Goal: Task Accomplishment & Management: Complete application form

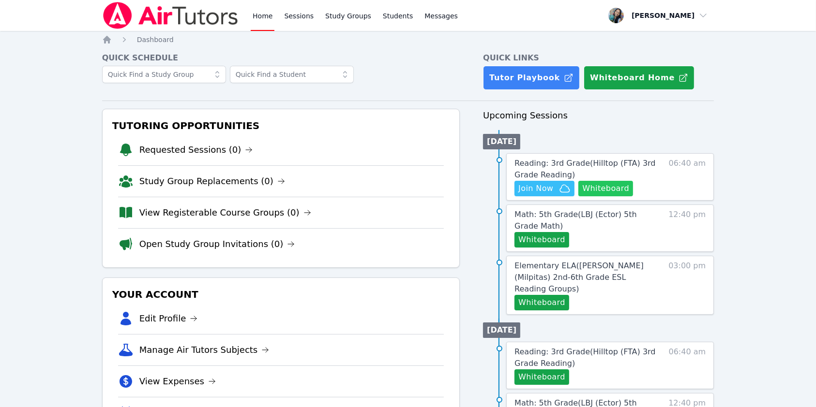
click at [596, 189] on button "Whiteboard" at bounding box center [605, 188] width 55 height 15
click at [586, 164] on span "Reading: 3rd Grade ( Hilltop (FTA) 3rd Grade Reading )" at bounding box center [584, 169] width 141 height 21
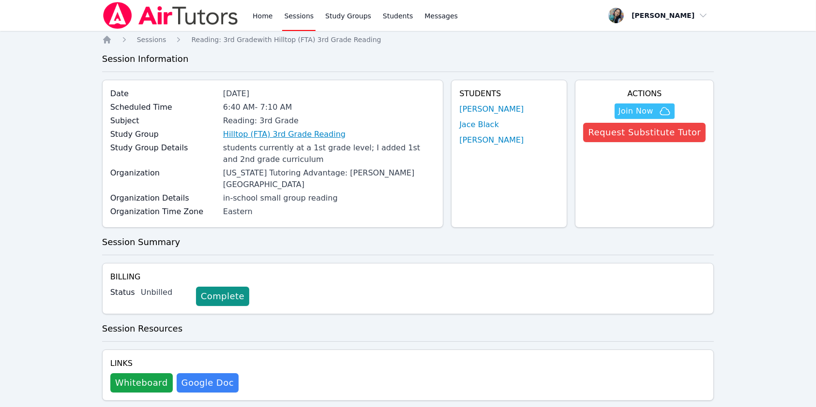
click at [303, 134] on link "Hilltop (FTA) 3rd Grade Reading" at bounding box center [284, 135] width 122 height 12
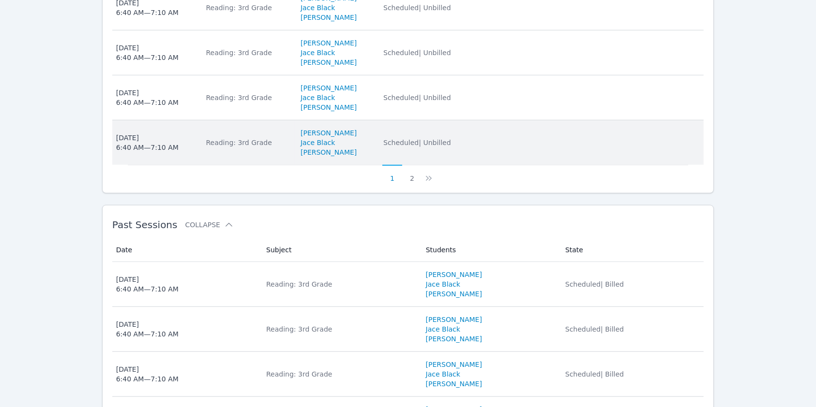
scroll to position [729, 0]
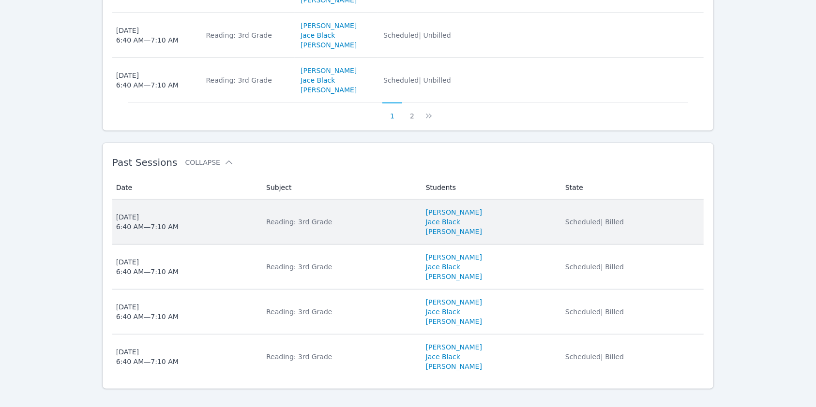
click at [384, 224] on td "Subject Reading: 3rd Grade" at bounding box center [340, 222] width 160 height 45
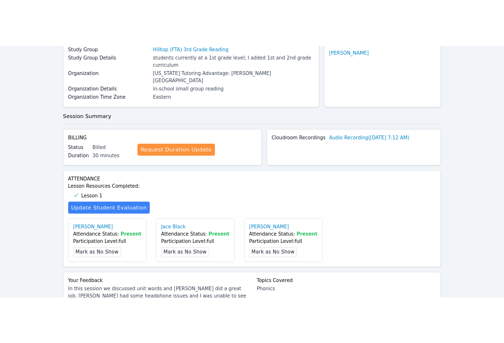
scroll to position [322, 0]
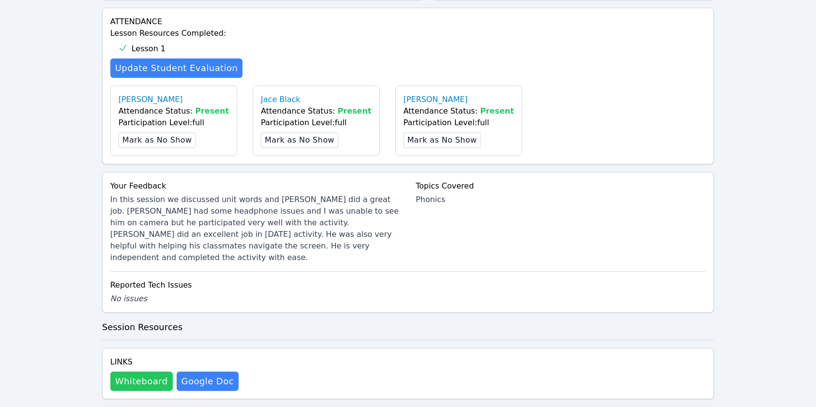
click at [142, 372] on button "Whiteboard" at bounding box center [141, 381] width 62 height 19
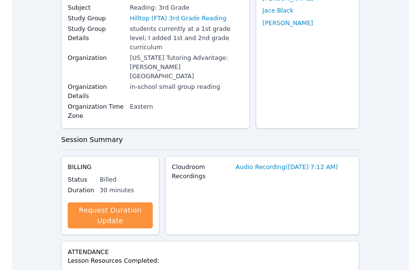
scroll to position [0, 0]
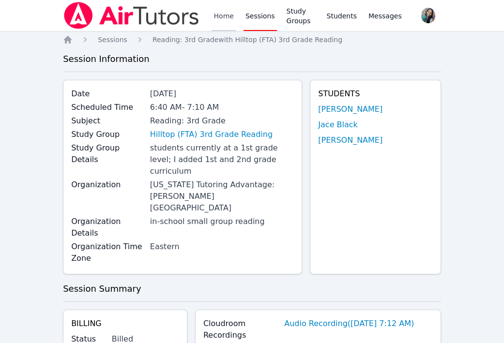
click at [216, 23] on link "Home" at bounding box center [223, 15] width 24 height 31
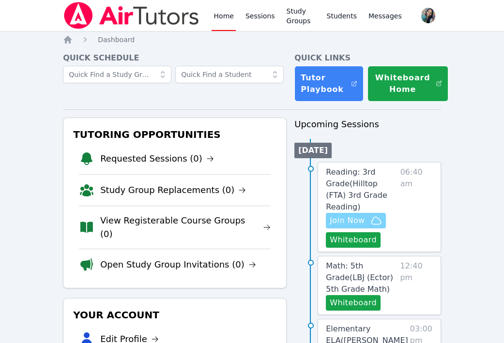
click at [365, 215] on span "Join Now" at bounding box center [355, 221] width 52 height 12
click at [348, 215] on span "Join Now" at bounding box center [346, 221] width 35 height 12
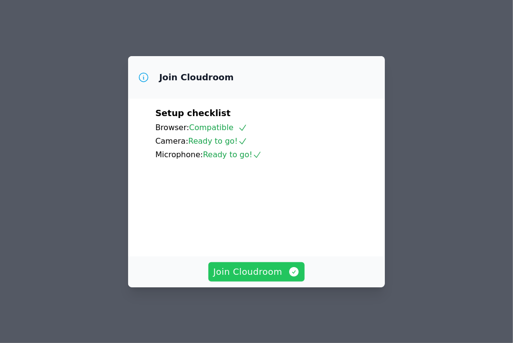
click at [243, 277] on span "Join Cloudroom" at bounding box center [256, 272] width 87 height 14
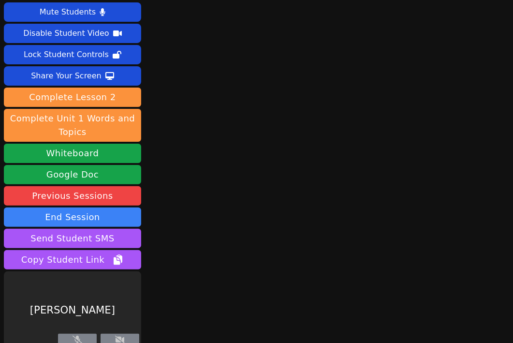
scroll to position [26, 0]
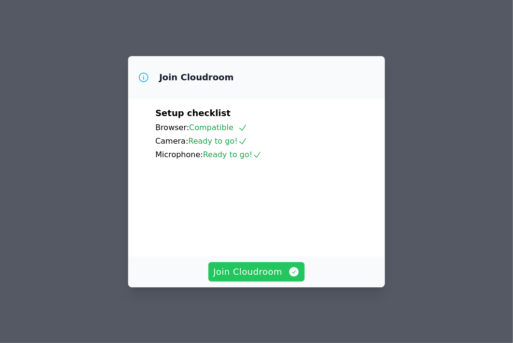
click at [278, 279] on span "Join Cloudroom" at bounding box center [256, 272] width 87 height 14
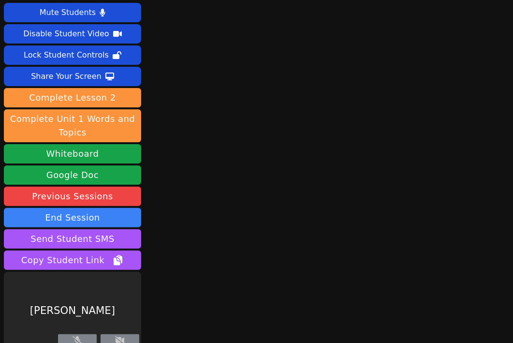
scroll to position [26, 0]
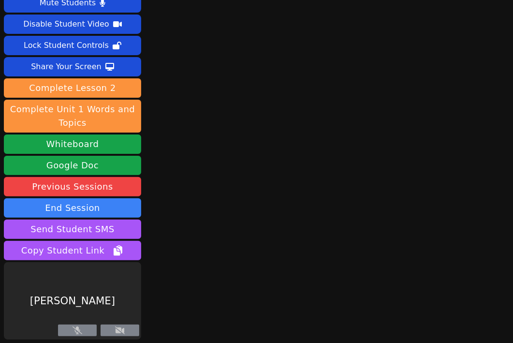
click at [88, 329] on button at bounding box center [77, 331] width 39 height 12
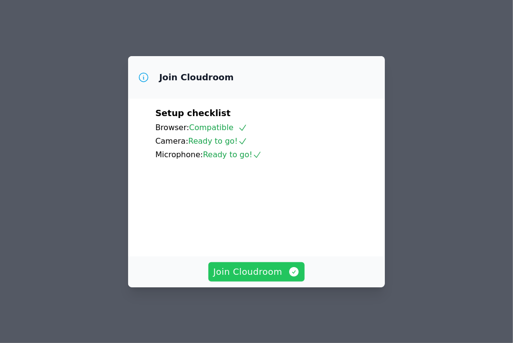
click at [258, 278] on span "Join Cloudroom" at bounding box center [256, 272] width 87 height 14
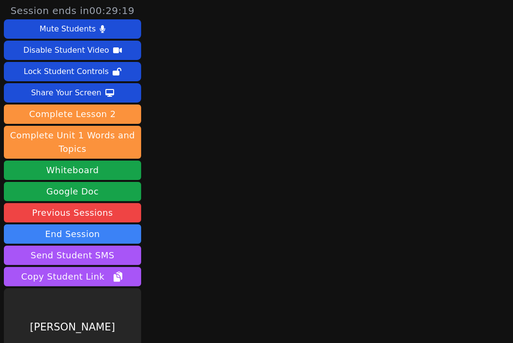
scroll to position [26, 0]
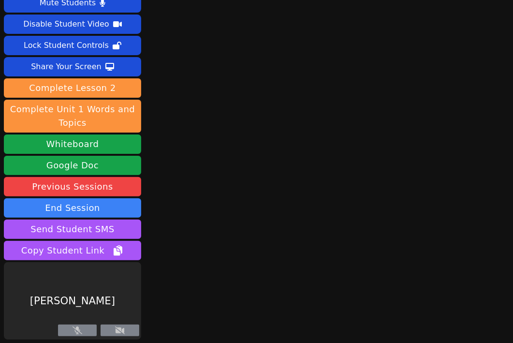
click at [126, 330] on button at bounding box center [120, 331] width 39 height 12
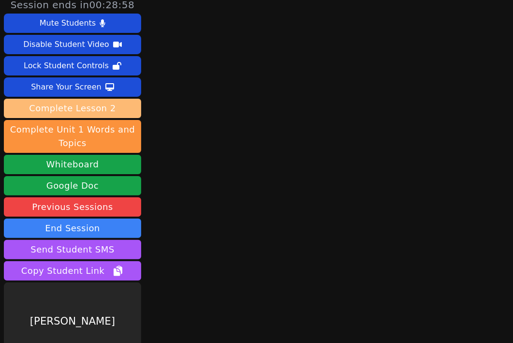
scroll to position [0, 0]
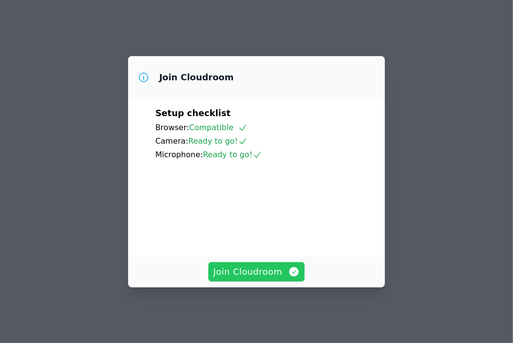
click at [284, 277] on span "Join Cloudroom" at bounding box center [256, 272] width 87 height 14
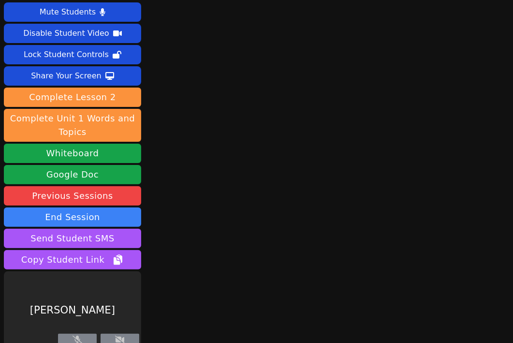
scroll to position [26, 0]
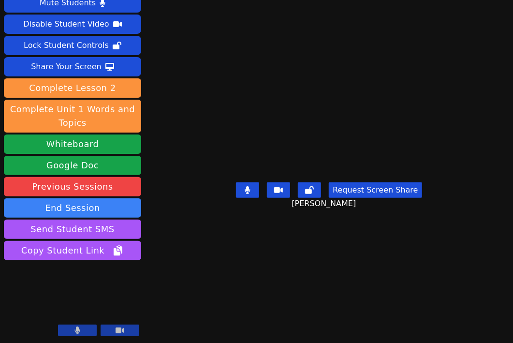
click at [85, 327] on button at bounding box center [77, 331] width 39 height 12
click at [82, 331] on button at bounding box center [77, 331] width 39 height 12
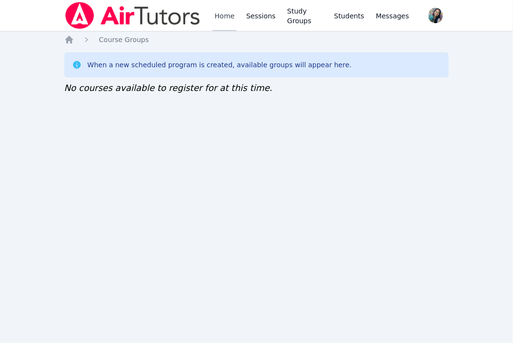
click at [229, 15] on link "Home" at bounding box center [225, 15] width 24 height 31
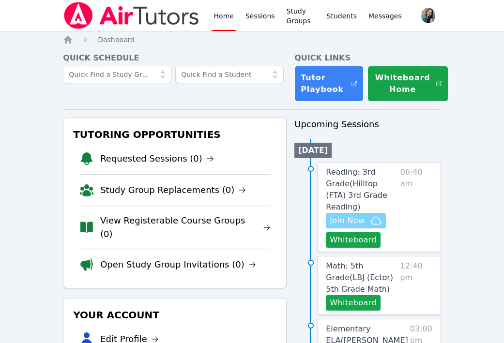
click at [356, 215] on span "Join Now" at bounding box center [346, 221] width 35 height 12
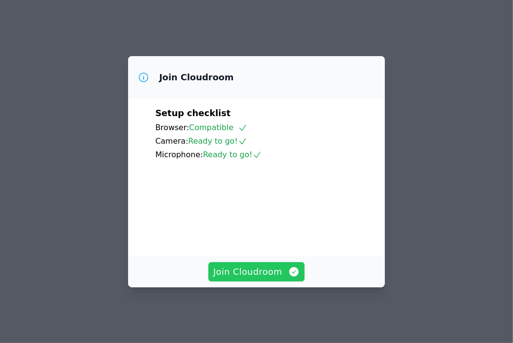
click at [267, 273] on span "Join Cloudroom" at bounding box center [256, 272] width 87 height 14
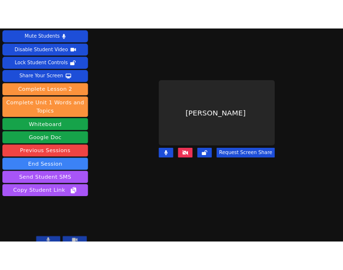
scroll to position [26, 0]
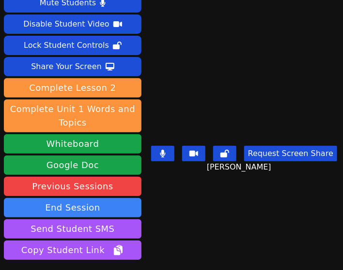
click at [201, 250] on div "Session ends in 00:26:20 Mute Students Disable Student Video Lock Student Contr…" at bounding box center [171, 135] width 343 height 270
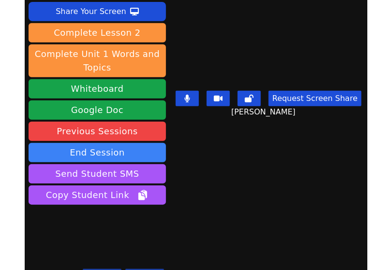
scroll to position [99, 0]
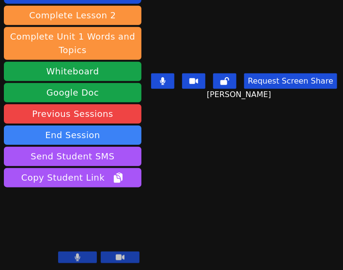
click at [194, 216] on div "Session ends in 00:26:16 Mute Students Disable Student Video Lock Student Contr…" at bounding box center [171, 135] width 343 height 270
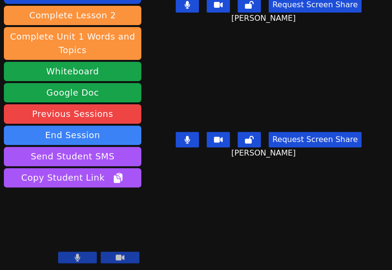
drag, startPoint x: 194, startPoint y: 183, endPoint x: 205, endPoint y: 184, distance: 11.2
click at [194, 184] on div "Session ends in 00:25:00 Mute Students Disable Student Video Lock Student Contr…" at bounding box center [196, 135] width 392 height 270
click at [228, 219] on div "Session ends in 00:24:59 Mute Students Disable Student Video Lock Student Contr…" at bounding box center [196, 135] width 392 height 270
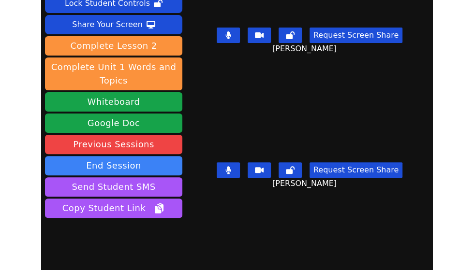
scroll to position [0, 0]
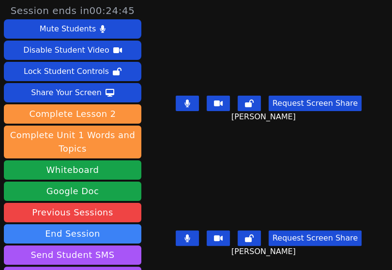
click at [172, 248] on div "Request Screen Share [PERSON_NAME]" at bounding box center [268, 246] width 206 height 39
click at [177, 231] on button at bounding box center [187, 238] width 23 height 15
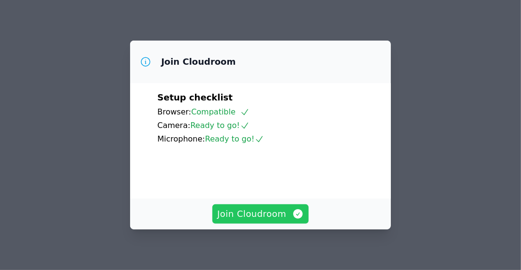
click at [267, 218] on span "Join Cloudroom" at bounding box center [260, 215] width 87 height 14
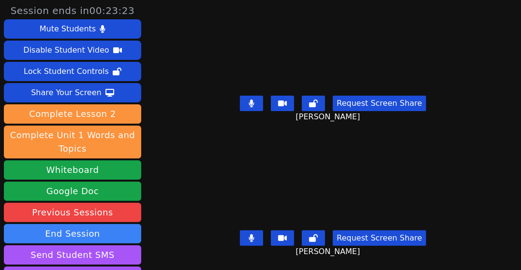
click at [209, 200] on div "[PERSON_NAME]" at bounding box center [333, 183] width 249 height 87
click at [250, 235] on icon at bounding box center [251, 239] width 5 height 8
click at [200, 242] on div "Session ends in 00:23:13 Mute Students Disable Student Video Lock Student Contr…" at bounding box center [260, 135] width 521 height 270
click at [189, 248] on div "Session ends in 00:23:07 Mute Students Disable Student Video Lock Student Contr…" at bounding box center [260, 135] width 521 height 270
click at [170, 214] on div "Session ends in 00:22:56 Mute Students Disable Student Video Lock Student Contr…" at bounding box center [260, 135] width 521 height 270
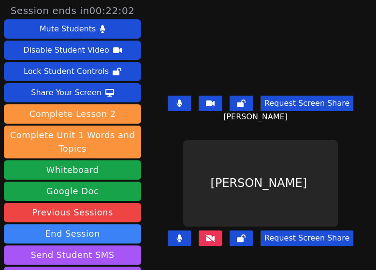
click at [178, 235] on icon at bounding box center [180, 239] width 6 height 8
click at [181, 125] on div "Request Screen Share Carlos Cardoza" at bounding box center [260, 111] width 201 height 39
click at [179, 100] on icon at bounding box center [180, 104] width 10 height 8
click at [177, 102] on icon at bounding box center [180, 104] width 10 height 8
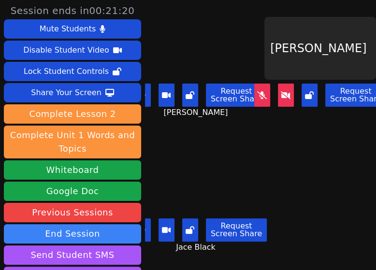
click at [267, 178] on main "Carlos Cardoza Request Screen Share Carlos Cardoza Isaiah Velasco Request Scree…" at bounding box center [260, 135] width 231 height 270
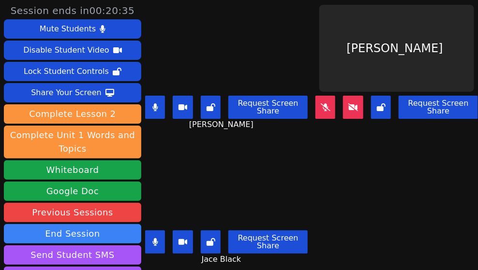
click at [156, 104] on icon at bounding box center [155, 108] width 6 height 8
click at [321, 104] on icon at bounding box center [326, 108] width 10 height 8
click at [161, 231] on button at bounding box center [155, 242] width 20 height 23
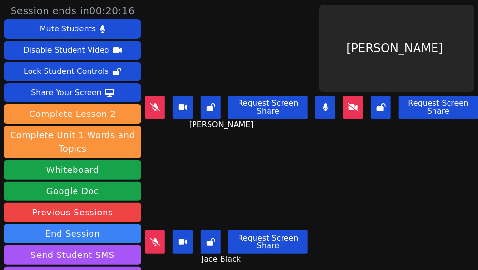
click at [233, 254] on span "Jace Black" at bounding box center [223, 260] width 42 height 12
click at [177, 135] on div "Jace Black Request Screen Share Jace Black" at bounding box center [226, 202] width 163 height 135
click at [153, 104] on icon at bounding box center [155, 107] width 10 height 8
click at [205, 256] on div "Jace Black Request Screen Share Jace Black" at bounding box center [226, 202] width 163 height 135
click at [166, 126] on div "Carlos Cardoza Request Screen Share Carlos Cardoza" at bounding box center [226, 67] width 163 height 135
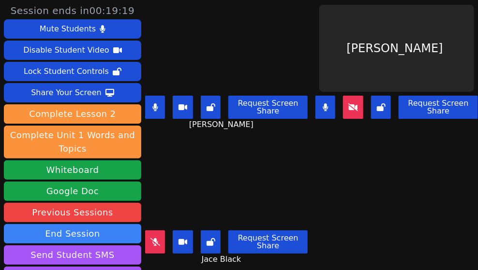
click at [157, 104] on icon at bounding box center [155, 108] width 6 height 8
click at [217, 129] on div "Carlos Cardoza Request Screen Share Carlos Cardoza" at bounding box center [226, 67] width 163 height 135
click at [241, 254] on div "Request Screen Share Jace Black" at bounding box center [226, 246] width 163 height 39
click at [159, 238] on button at bounding box center [155, 242] width 20 height 23
click at [151, 231] on button at bounding box center [155, 242] width 20 height 23
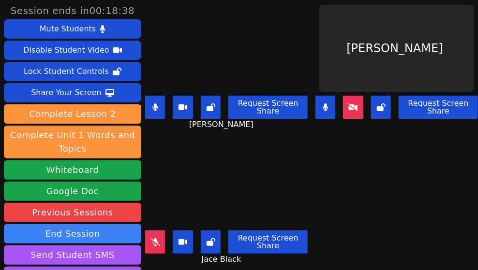
click at [323, 99] on button at bounding box center [325, 107] width 20 height 23
click at [218, 254] on span "Jace Black" at bounding box center [223, 260] width 42 height 12
click at [155, 104] on icon at bounding box center [154, 108] width 5 height 8
click at [162, 236] on button at bounding box center [155, 242] width 20 height 23
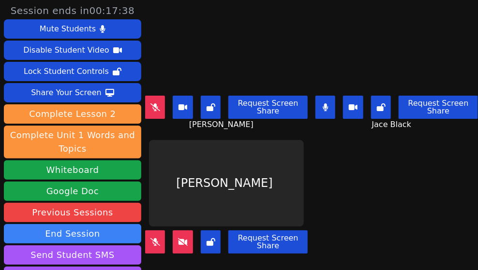
click at [255, 255] on div "Request Screen Share" at bounding box center [226, 246] width 163 height 39
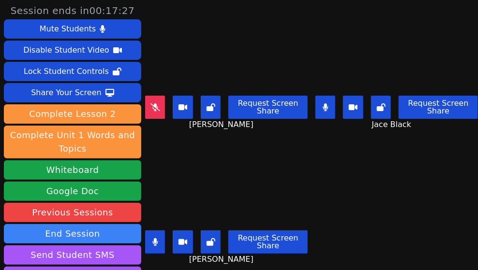
click at [262, 252] on div "Request Screen Share Isaiah Velasco" at bounding box center [226, 246] width 163 height 39
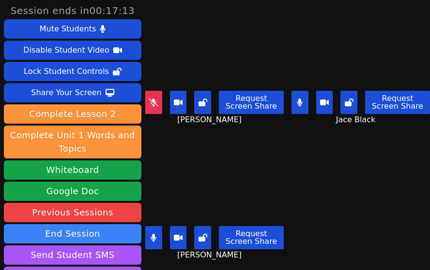
click at [159, 228] on button at bounding box center [153, 237] width 17 height 23
click at [302, 196] on main "Carlos Cardoza Request Screen Share Carlos Cardoza Jace Black Request Screen Sh…" at bounding box center [287, 135] width 284 height 270
click at [291, 108] on button at bounding box center [299, 102] width 17 height 23
click at [153, 234] on icon at bounding box center [154, 238] width 10 height 8
click at [157, 226] on button at bounding box center [153, 237] width 17 height 23
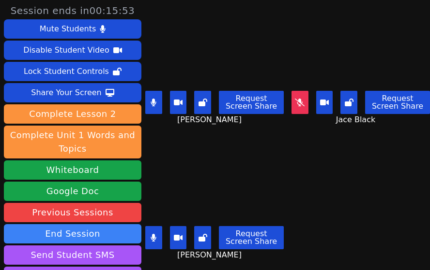
click at [152, 234] on icon at bounding box center [153, 238] width 6 height 8
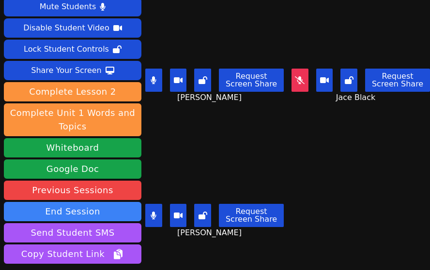
scroll to position [21, 0]
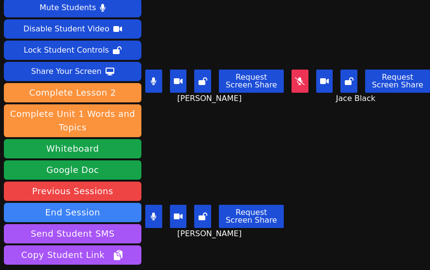
click at [154, 213] on icon at bounding box center [153, 217] width 6 height 8
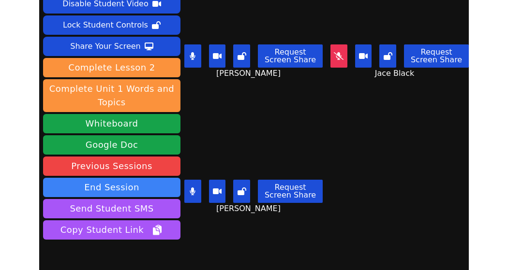
scroll to position [0, 0]
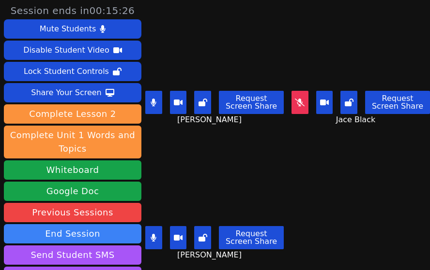
click at [151, 234] on icon at bounding box center [153, 238] width 6 height 8
click at [159, 100] on button at bounding box center [153, 102] width 17 height 23
click at [295, 96] on button at bounding box center [299, 102] width 17 height 23
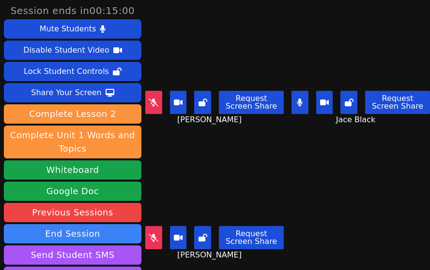
click at [299, 150] on main "Carlos Cardoza Request Screen Share Carlos Cardoza Jace Black Request Screen Sh…" at bounding box center [287, 135] width 284 height 270
click at [298, 188] on main "Carlos Cardoza Request Screen Share Carlos Cardoza Jace Black Request Screen Sh…" at bounding box center [287, 135] width 284 height 270
click at [291, 102] on button at bounding box center [299, 102] width 17 height 23
click at [295, 99] on icon at bounding box center [300, 103] width 10 height 8
click at [155, 234] on icon at bounding box center [153, 238] width 6 height 8
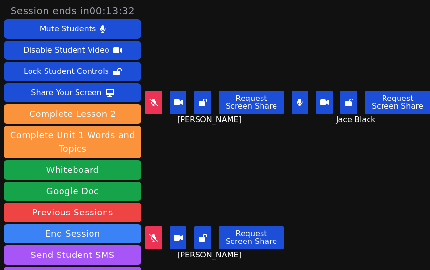
click at [151, 226] on button at bounding box center [153, 237] width 17 height 23
click at [297, 99] on icon at bounding box center [300, 103] width 6 height 8
click at [150, 103] on button at bounding box center [153, 102] width 17 height 23
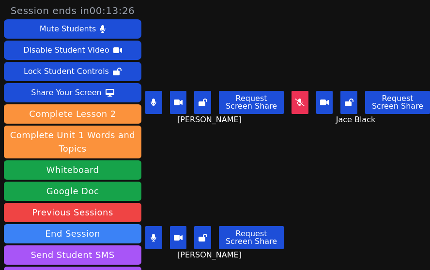
click at [295, 99] on icon at bounding box center [300, 103] width 10 height 8
click at [312, 212] on main "Carlos Cardoza Request Screen Share Carlos Cardoza Jace Black Request Screen Sh…" at bounding box center [287, 135] width 284 height 270
click at [291, 93] on button at bounding box center [299, 102] width 17 height 23
click at [151, 103] on button at bounding box center [153, 102] width 17 height 23
click at [152, 234] on icon at bounding box center [153, 238] width 5 height 8
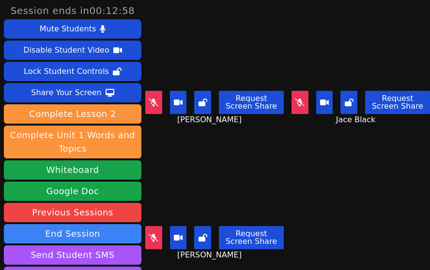
click at [295, 99] on icon at bounding box center [300, 103] width 10 height 8
click at [150, 102] on button at bounding box center [153, 102] width 17 height 23
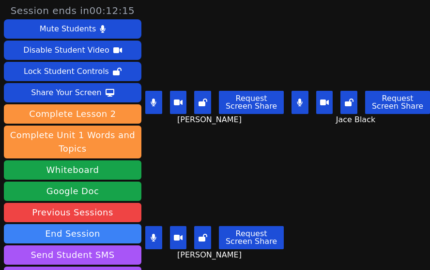
click at [301, 164] on main "Carlos Cardoza Request Screen Share Carlos Cardoza Jace Black Request Screen Sh…" at bounding box center [287, 135] width 284 height 270
click at [297, 99] on icon at bounding box center [300, 103] width 6 height 8
click at [158, 100] on button at bounding box center [153, 102] width 17 height 23
click at [158, 228] on button at bounding box center [153, 237] width 17 height 23
click at [152, 234] on icon at bounding box center [153, 238] width 5 height 8
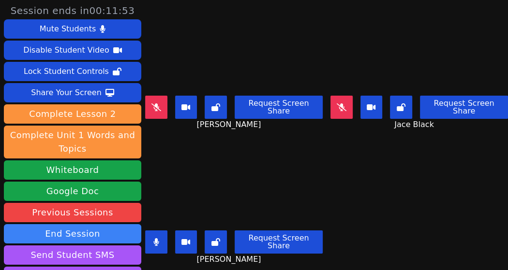
click at [158, 239] on icon at bounding box center [156, 243] width 6 height 8
click at [162, 237] on button at bounding box center [156, 242] width 22 height 23
drag, startPoint x: 368, startPoint y: 184, endPoint x: 337, endPoint y: 203, distance: 36.5
click at [337, 203] on main "Carlos Cardoza Request Screen Share Carlos Cardoza Jace Black Request Screen Sh…" at bounding box center [326, 135] width 363 height 270
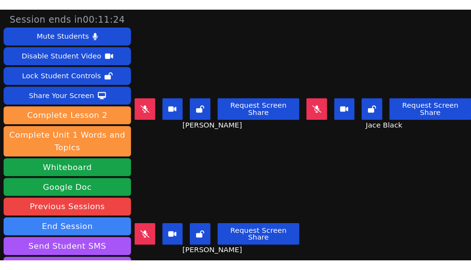
scroll to position [5, 0]
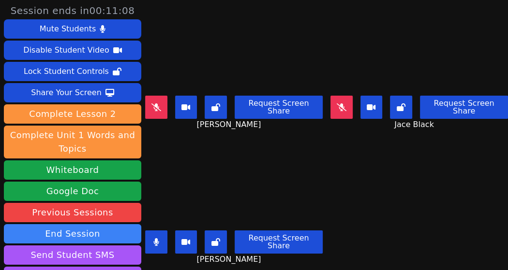
click at [314, 252] on main "Carlos Cardoza Request Screen Share Carlos Cardoza Jace Black Request Screen Sh…" at bounding box center [326, 135] width 363 height 270
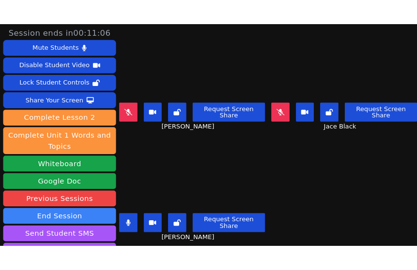
scroll to position [0, 0]
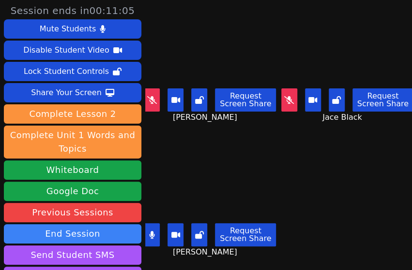
click at [151, 231] on icon at bounding box center [151, 235] width 5 height 8
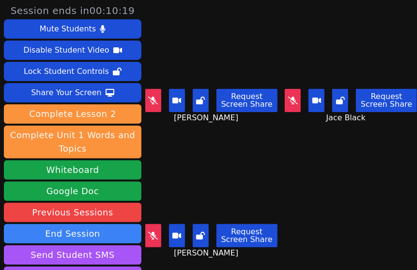
click at [288, 98] on icon at bounding box center [293, 101] width 10 height 8
click at [296, 189] on main "Carlos Cardoza Request Screen Share Carlos Cardoza Jace Black Request Screen Sh…" at bounding box center [280, 135] width 271 height 270
click at [301, 190] on main "Carlos Cardoza Request Screen Share Carlos Cardoza Jace Black Request Screen Sh…" at bounding box center [280, 135] width 271 height 270
click at [155, 225] on button at bounding box center [153, 235] width 16 height 23
click at [285, 95] on button at bounding box center [292, 100] width 16 height 23
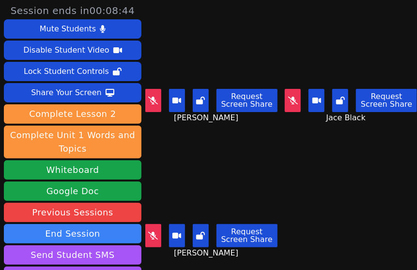
click at [153, 97] on icon at bounding box center [153, 101] width 10 height 8
click at [301, 188] on main "Carlos Cardoza Request Screen Share Carlos Cardoza Jace Black Request Screen Sh…" at bounding box center [280, 135] width 271 height 270
click at [150, 232] on icon at bounding box center [152, 236] width 5 height 8
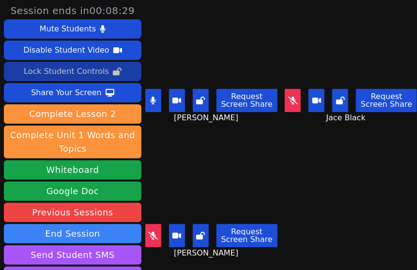
click at [101, 69] on div "Lock Student Controls" at bounding box center [66, 71] width 85 height 15
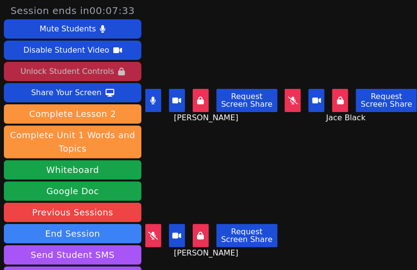
click at [156, 95] on button at bounding box center [153, 100] width 16 height 23
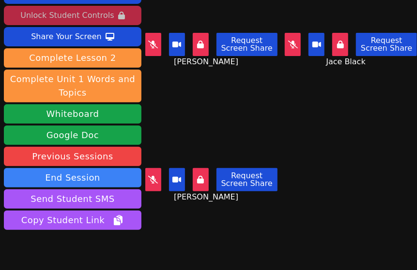
scroll to position [99, 0]
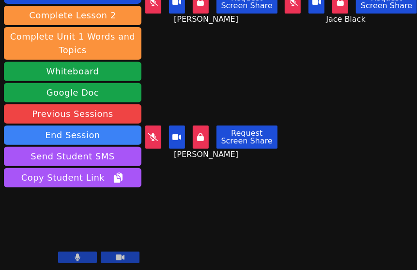
click at [149, 134] on icon at bounding box center [153, 138] width 10 height 8
click at [239, 201] on div "Session ends in 00:06:43 Mute Students Disable Student Video Unlock Student Con…" at bounding box center [208, 135] width 417 height 270
click at [155, 127] on button at bounding box center [153, 137] width 16 height 23
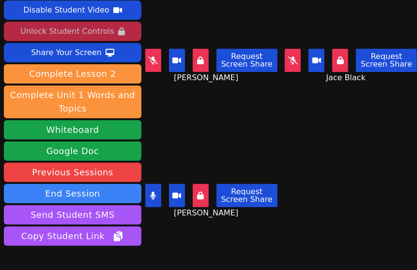
click at [288, 57] on icon at bounding box center [293, 61] width 10 height 8
click at [314, 147] on main "Carlos Cardoza Request Screen Share Carlos Cardoza Jace Black Request Screen Sh…" at bounding box center [280, 95] width 271 height 270
click at [306, 183] on main "Carlos Cardoza Request Screen Share Carlos Cardoza Jace Black Request Screen Sh…" at bounding box center [280, 95] width 271 height 270
click at [284, 56] on button at bounding box center [292, 60] width 16 height 23
drag, startPoint x: 306, startPoint y: 109, endPoint x: 453, endPoint y: 147, distance: 151.5
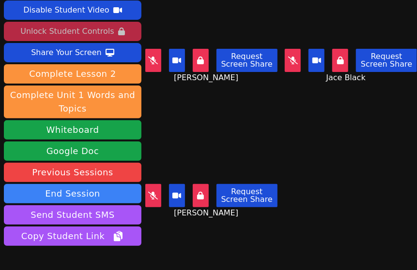
click at [155, 57] on icon at bounding box center [153, 61] width 10 height 8
click at [281, 240] on div "Session ends in 00:05:08 Mute Students Disable Student Video Unlock Student Con…" at bounding box center [208, 135] width 417 height 270
click at [150, 57] on icon at bounding box center [153, 61] width 6 height 8
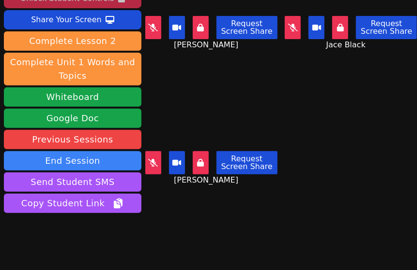
scroll to position [99, 0]
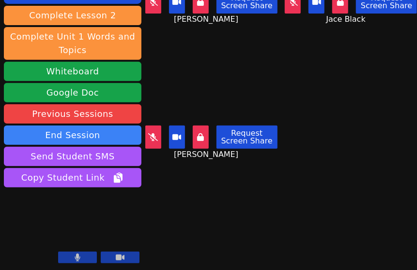
click at [235, 212] on div "Session ends in 00:04:28 Mute Students Disable Student Video Unlock Student Con…" at bounding box center [208, 135] width 417 height 270
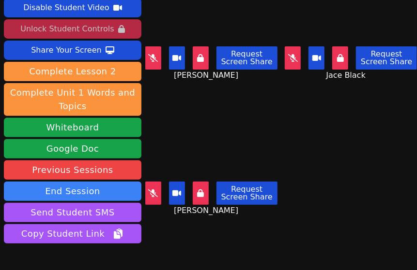
scroll to position [0, 0]
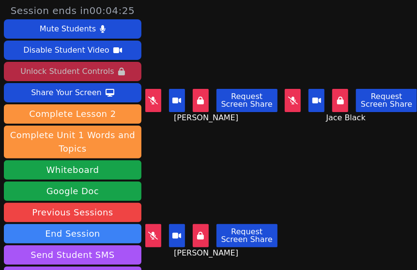
click at [152, 232] on button at bounding box center [153, 235] width 16 height 23
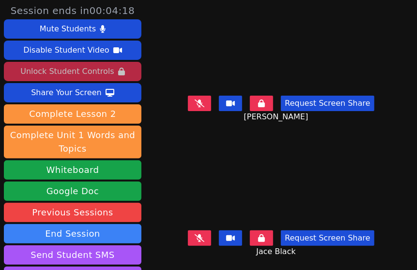
click at [196, 101] on icon at bounding box center [199, 104] width 10 height 8
click at [166, 126] on div "Session ends in 00:04:14 Mute Students Disable Student Video Unlock Student Con…" at bounding box center [208, 135] width 417 height 270
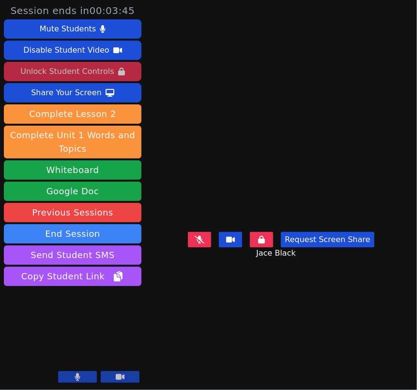
click at [78, 270] on icon at bounding box center [77, 378] width 5 height 8
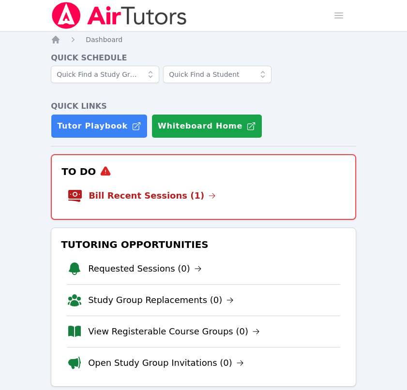
drag, startPoint x: 0, startPoint y: 0, endPoint x: 158, endPoint y: 199, distance: 254.2
click at [158, 199] on link "Bill Recent Sessions (1)" at bounding box center [152, 196] width 127 height 14
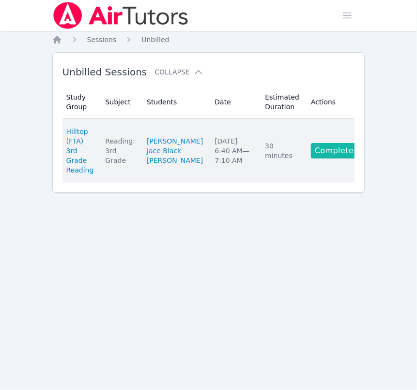
click at [331, 145] on link "Complete" at bounding box center [334, 150] width 46 height 15
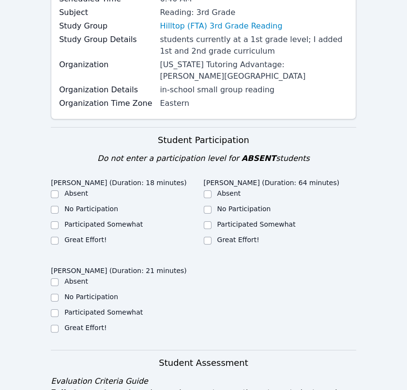
scroll to position [258, 0]
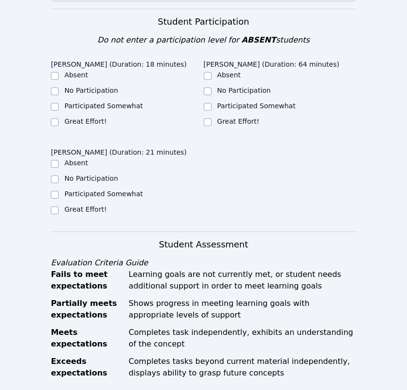
click at [218, 118] on label "Great Effort!" at bounding box center [238, 122] width 42 height 8
click at [211, 119] on input "Great Effort!" at bounding box center [208, 123] width 8 height 8
checkbox input "true"
click at [86, 118] on label "Great Effort!" at bounding box center [85, 122] width 42 height 8
click at [59, 119] on input "Great Effort!" at bounding box center [55, 123] width 8 height 8
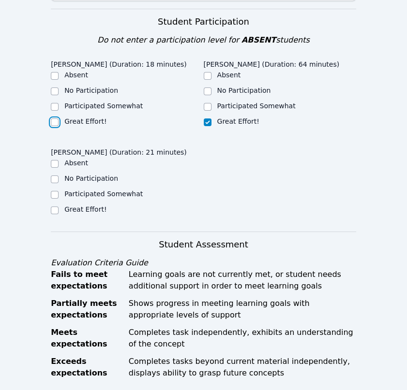
checkbox input "true"
click at [81, 206] on label "Great Effort!" at bounding box center [85, 210] width 42 height 8
click at [59, 207] on input "Great Effort!" at bounding box center [55, 211] width 8 height 8
checkbox input "true"
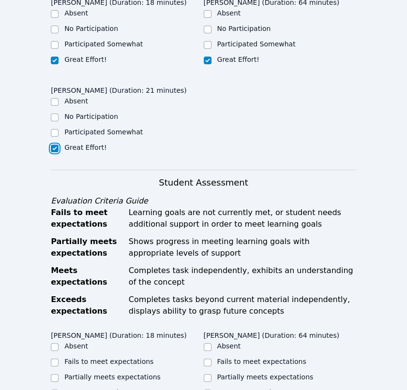
scroll to position [451, 0]
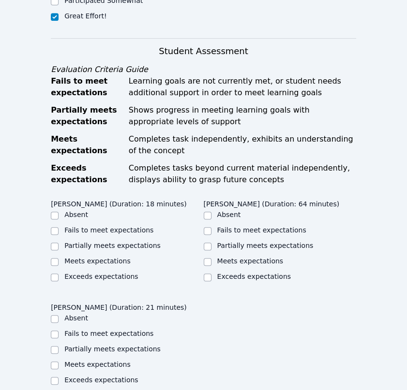
click at [94, 257] on label "Meets expectations" at bounding box center [97, 261] width 66 height 8
click at [59, 258] on input "Meets expectations" at bounding box center [55, 262] width 8 height 8
checkbox input "true"
click at [245, 257] on label "Meets expectations" at bounding box center [250, 261] width 66 height 8
click at [211, 258] on input "Meets expectations" at bounding box center [208, 262] width 8 height 8
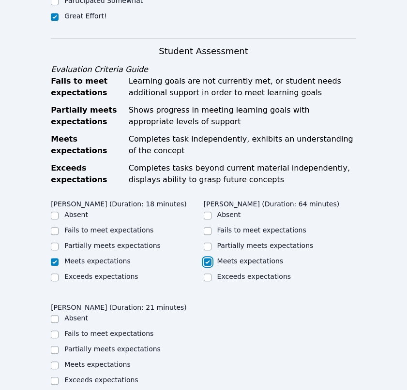
checkbox input "true"
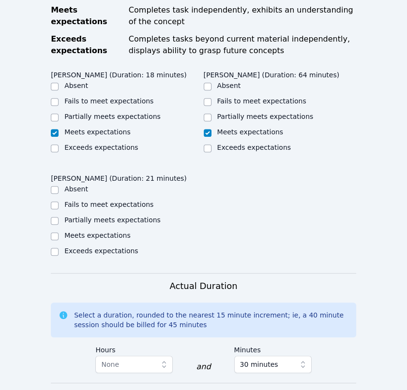
click at [90, 207] on ul "Absent Fails to meet expectations Partially meets expectations Meets expectatio…" at bounding box center [127, 221] width 152 height 74
click at [98, 232] on label "Meets expectations" at bounding box center [97, 236] width 66 height 8
click at [59, 233] on input "Meets expectations" at bounding box center [55, 237] width 8 height 8
checkbox input "true"
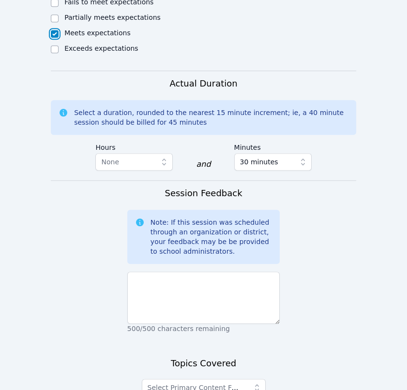
scroll to position [838, 0]
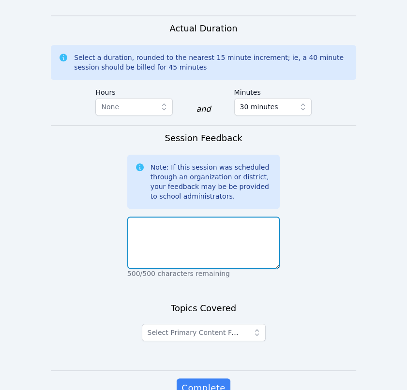
click at [205, 219] on textarea at bounding box center [203, 243] width 152 height 52
click at [254, 217] on textarea "In this session we worked on" at bounding box center [203, 243] width 152 height 52
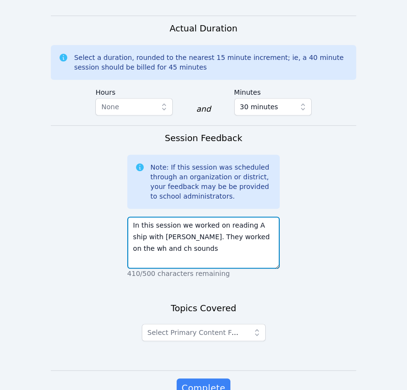
click at [220, 232] on textarea "In this session we worked on reading A ship with Jess. They worked on the wh an…" at bounding box center [203, 243] width 152 height 52
click at [223, 237] on textarea "In this session we worked on reading A ship with Jess. They worked on the wh an…" at bounding box center [203, 243] width 152 height 52
type textarea "In this session we worked on reading A ship with Jess. They worked on the wh an…"
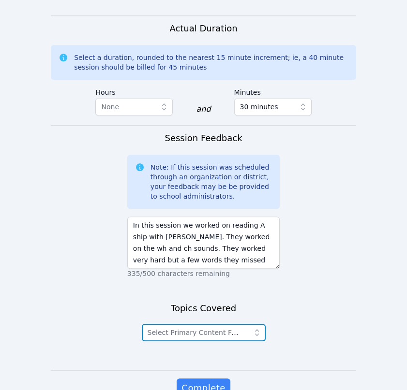
click at [218, 329] on span "Select Primary Content Focus" at bounding box center [198, 333] width 100 height 8
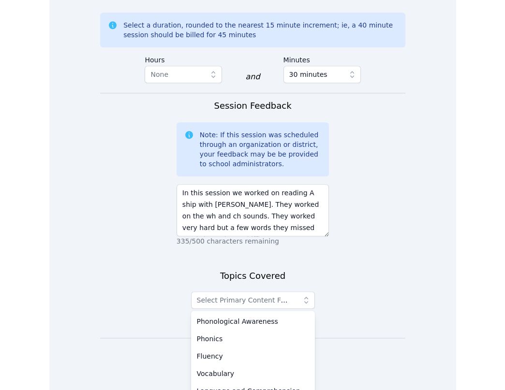
scroll to position [735, 0]
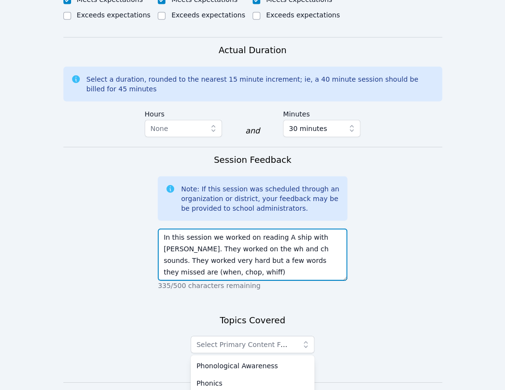
click at [334, 229] on textarea "In this session we worked on reading A ship with Jess. They worked on the wh an…" at bounding box center [253, 255] width 190 height 52
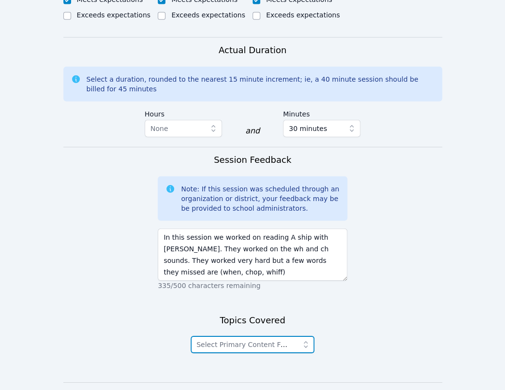
click at [267, 341] on span "Select Primary Content Focus" at bounding box center [246, 345] width 100 height 8
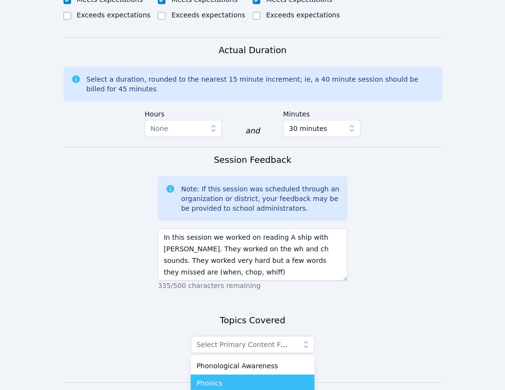
click at [229, 379] on div "Phonics" at bounding box center [252, 384] width 112 height 10
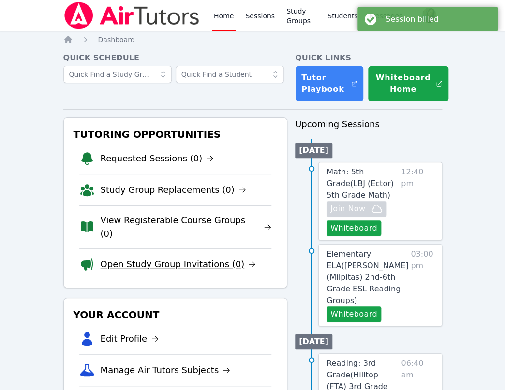
click at [159, 258] on link "Open Study Group Invitations (0)" at bounding box center [179, 265] width 156 height 14
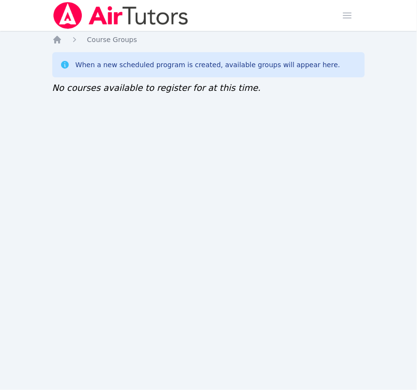
click at [99, 15] on img at bounding box center [120, 15] width 137 height 27
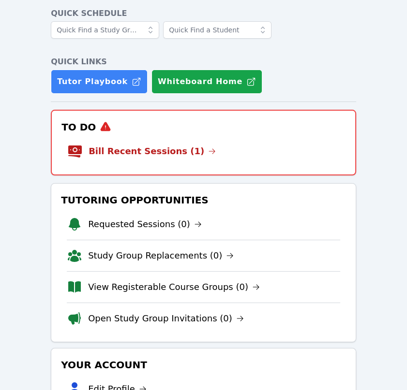
scroll to position [64, 0]
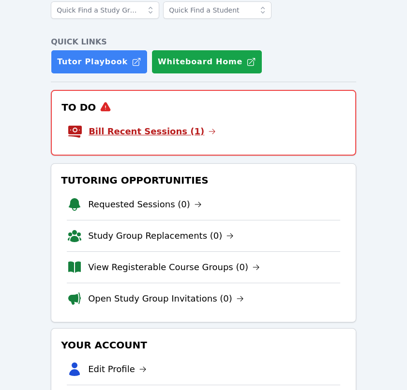
click at [96, 135] on link "Bill Recent Sessions (1)" at bounding box center [152, 132] width 127 height 14
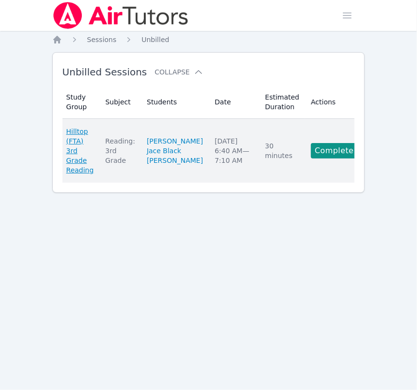
click at [89, 140] on span "Hilltop (FTA) 3rd Grade Reading" at bounding box center [80, 151] width 28 height 48
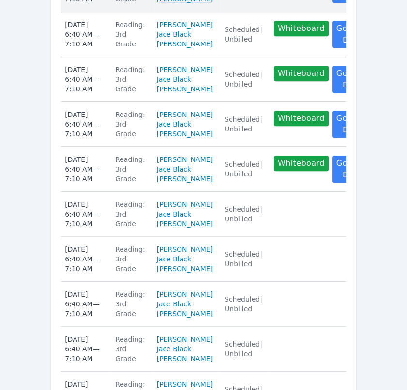
scroll to position [387, 0]
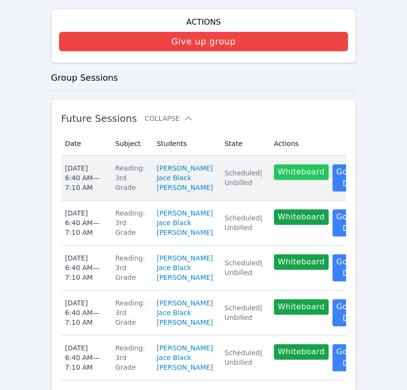
click at [274, 173] on button "Whiteboard" at bounding box center [301, 171] width 55 height 15
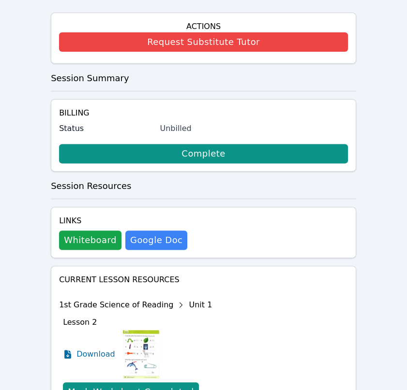
scroll to position [387, 0]
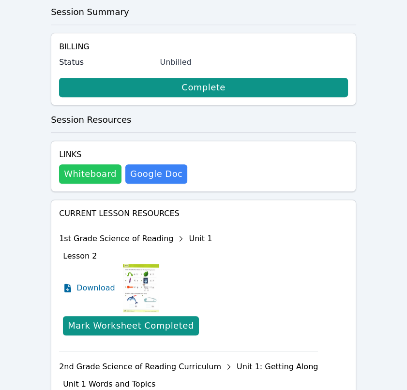
click at [92, 164] on button "Whiteboard" at bounding box center [90, 173] width 62 height 19
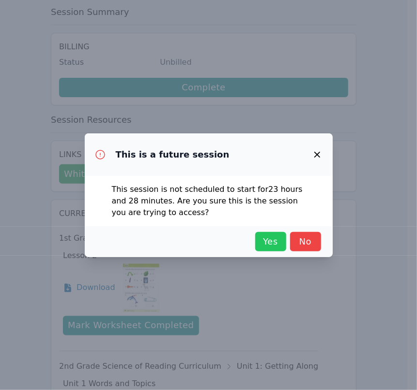
click at [271, 241] on span "Yes" at bounding box center [270, 242] width 21 height 14
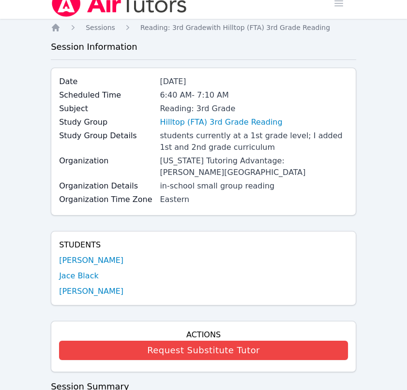
scroll to position [0, 0]
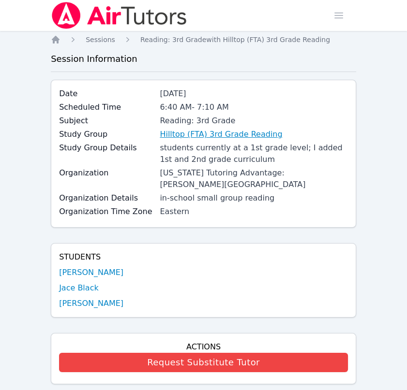
click at [232, 135] on link "Hilltop (FTA) 3rd Grade Reading" at bounding box center [221, 135] width 122 height 12
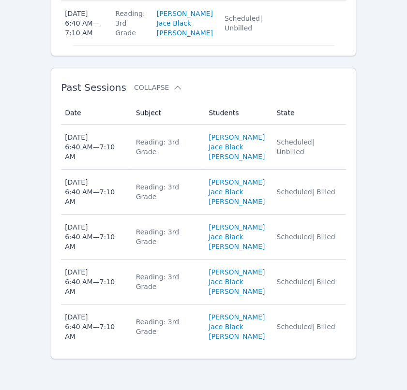
scroll to position [1224, 0]
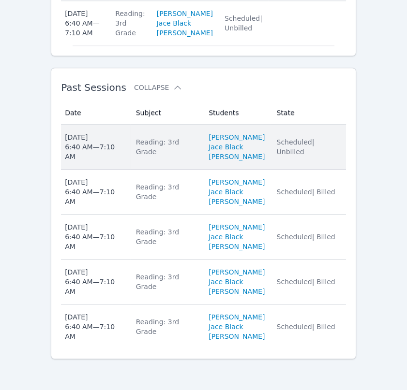
click at [144, 149] on div "Reading: 3rd Grade" at bounding box center [166, 146] width 61 height 19
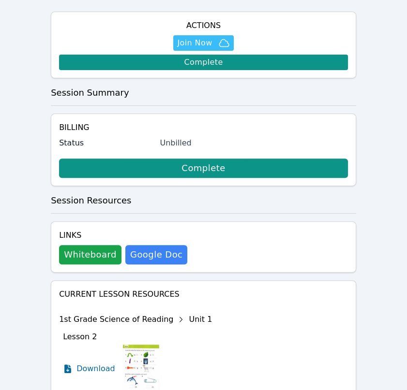
scroll to position [322, 0]
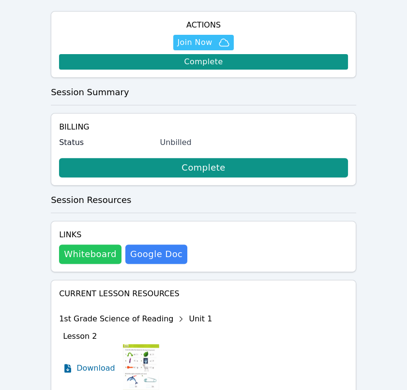
click at [88, 245] on button "Whiteboard" at bounding box center [90, 254] width 62 height 19
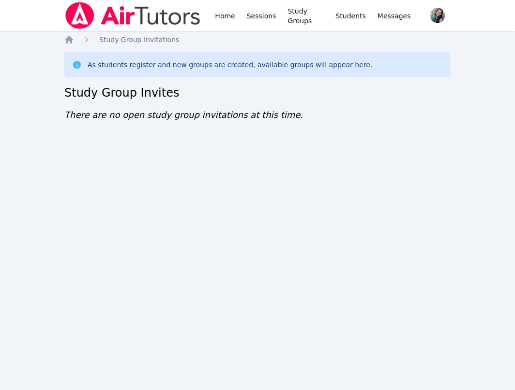
click at [293, 168] on div "Home Sessions Study Groups Students Messages Open user menu [PERSON_NAME] Open …" at bounding box center [257, 195] width 515 height 390
